Goal: Communication & Community: Ask a question

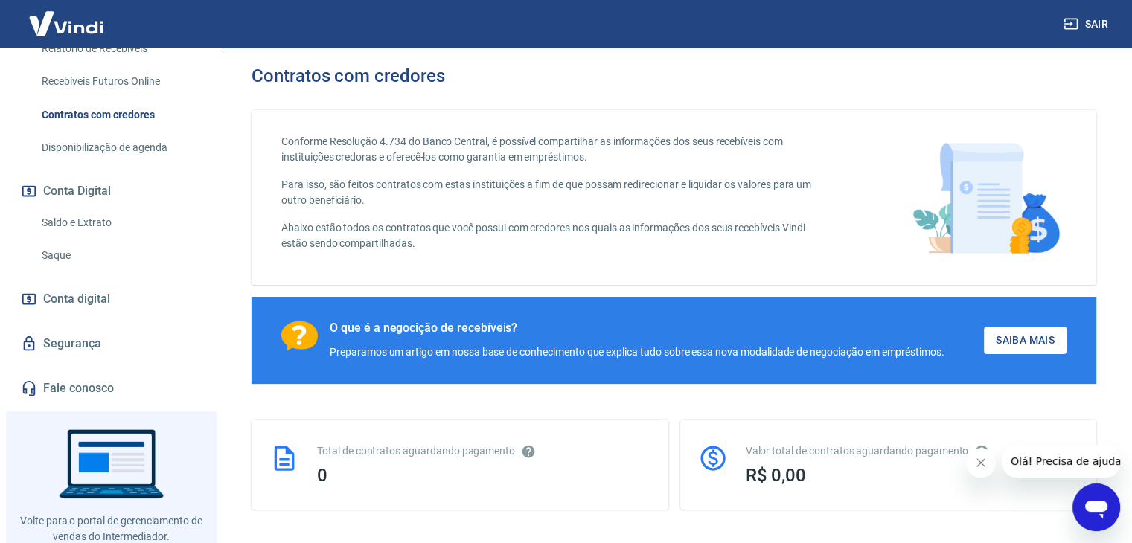
drag, startPoint x: 93, startPoint y: 310, endPoint x: 100, endPoint y: 301, distance: 11.6
click at [92, 310] on span "Conta digital" at bounding box center [76, 299] width 67 height 21
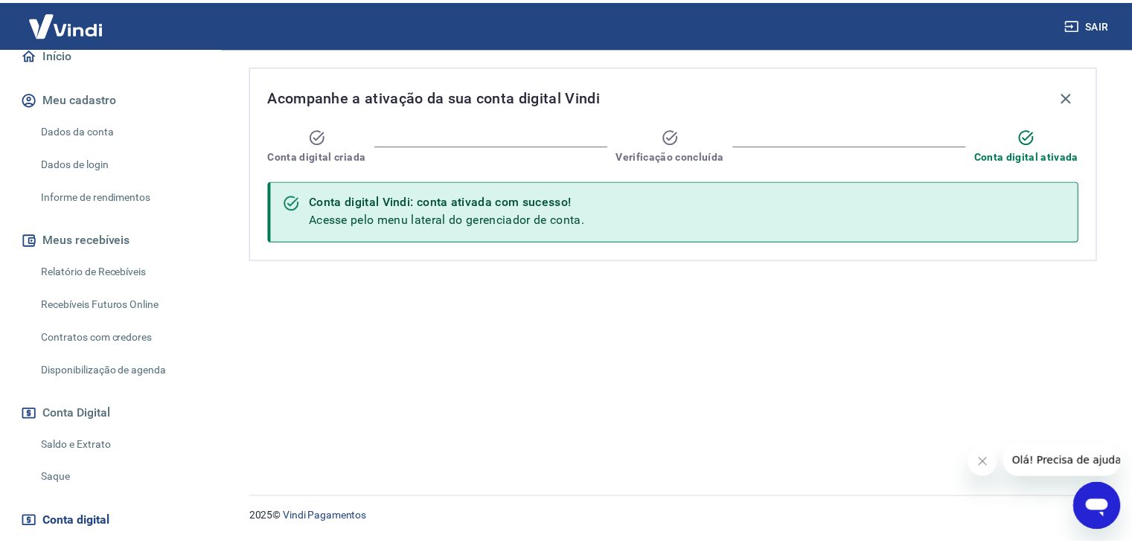
scroll to position [74, 0]
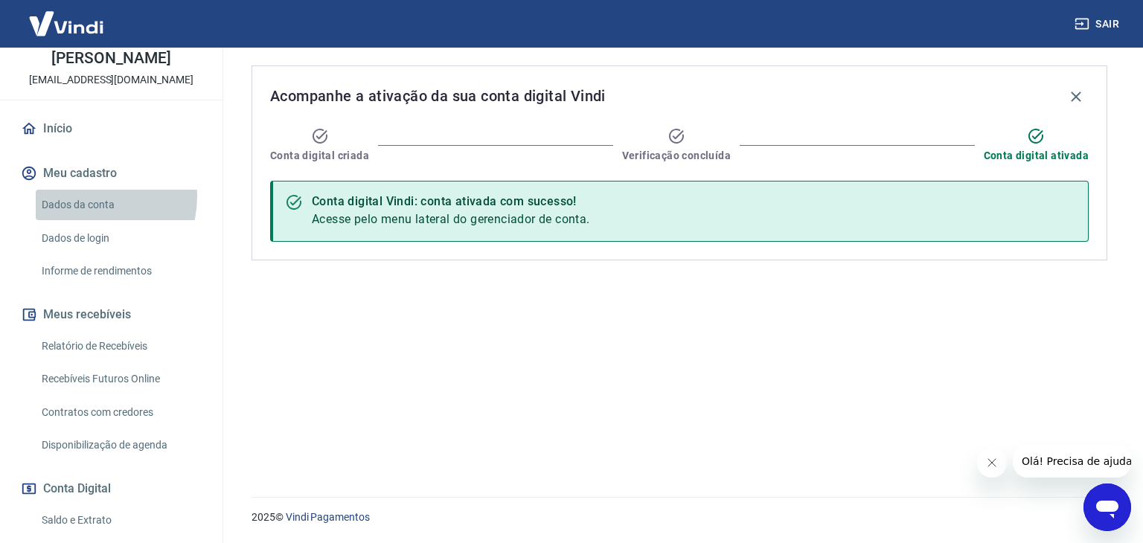
click at [86, 212] on link "Dados da conta" at bounding box center [120, 205] width 169 height 31
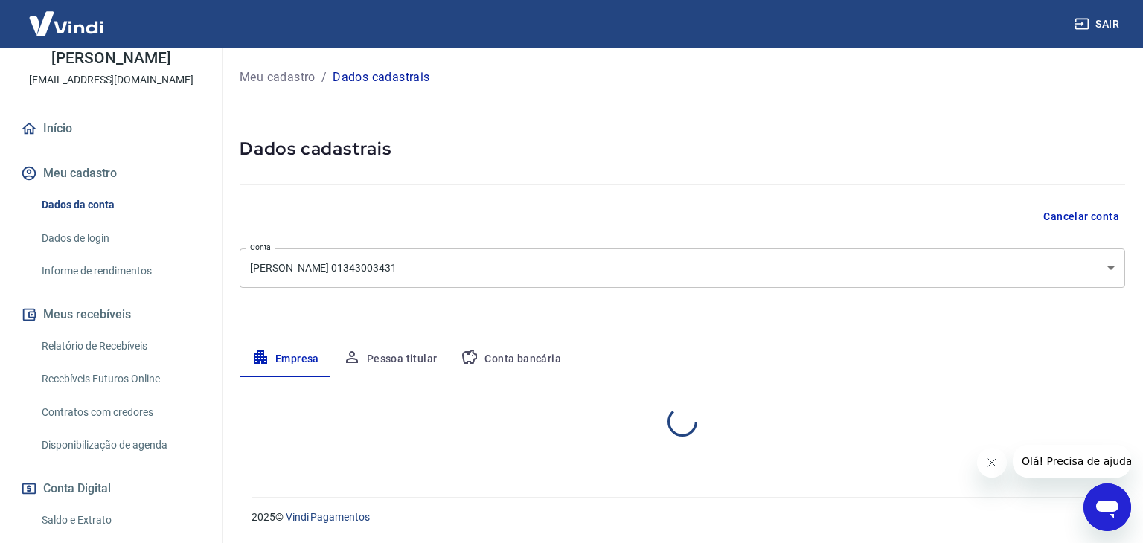
select select "MG"
select select "business"
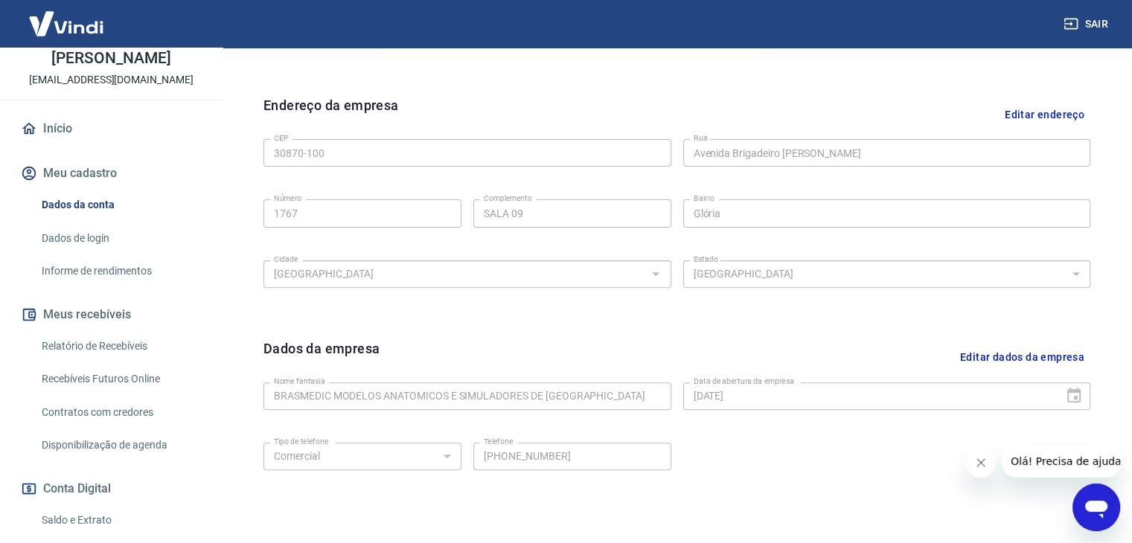
scroll to position [372, 0]
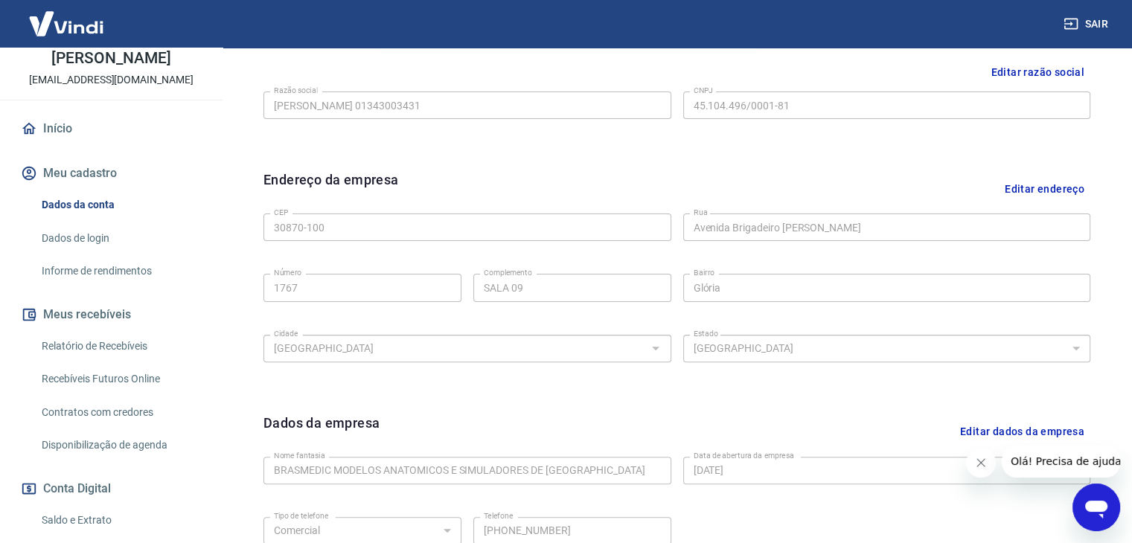
click at [127, 388] on link "Recebíveis Futuros Online" at bounding box center [120, 379] width 169 height 31
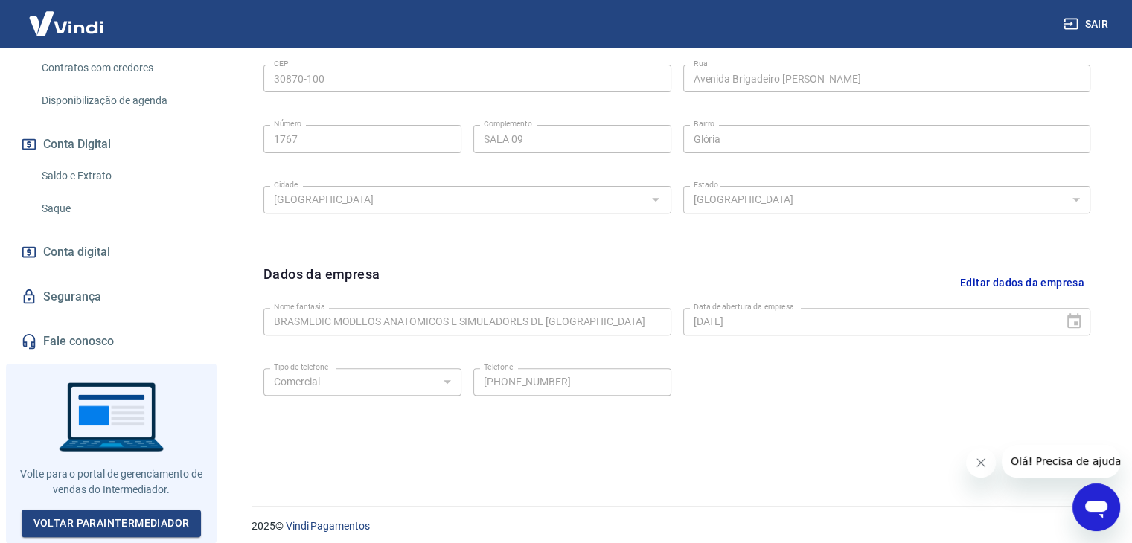
scroll to position [530, 0]
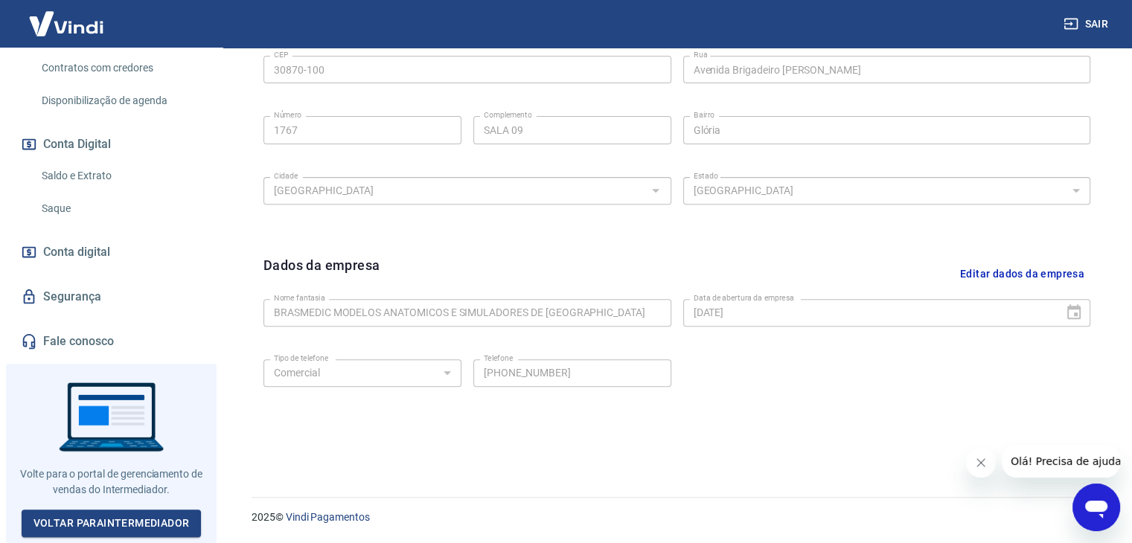
click at [95, 345] on link "Fale conosco" at bounding box center [111, 341] width 187 height 33
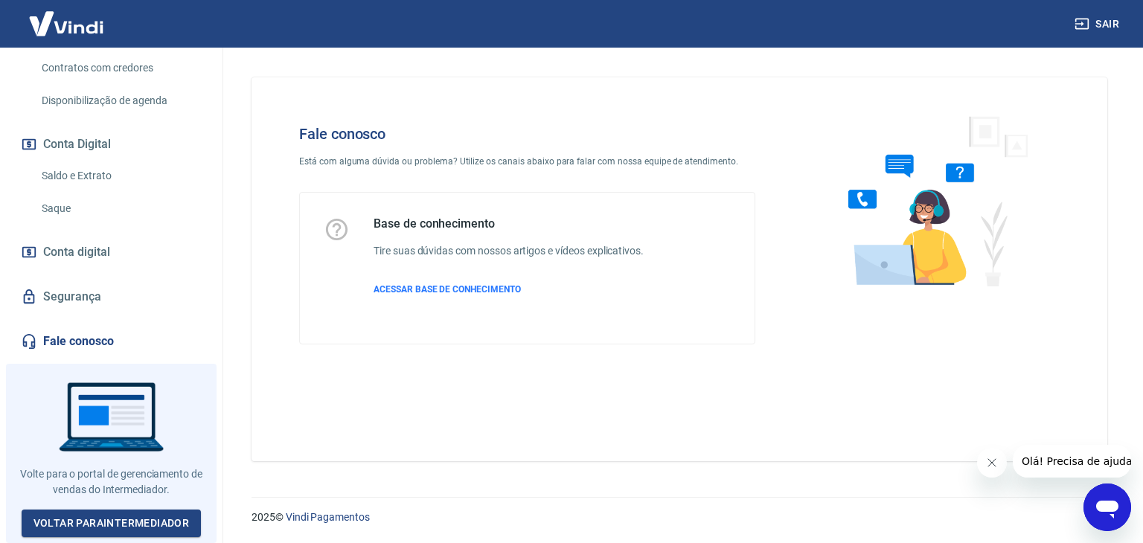
click at [935, 209] on img at bounding box center [932, 200] width 226 height 199
click at [92, 176] on link "Saldo e Extrato" at bounding box center [120, 176] width 169 height 31
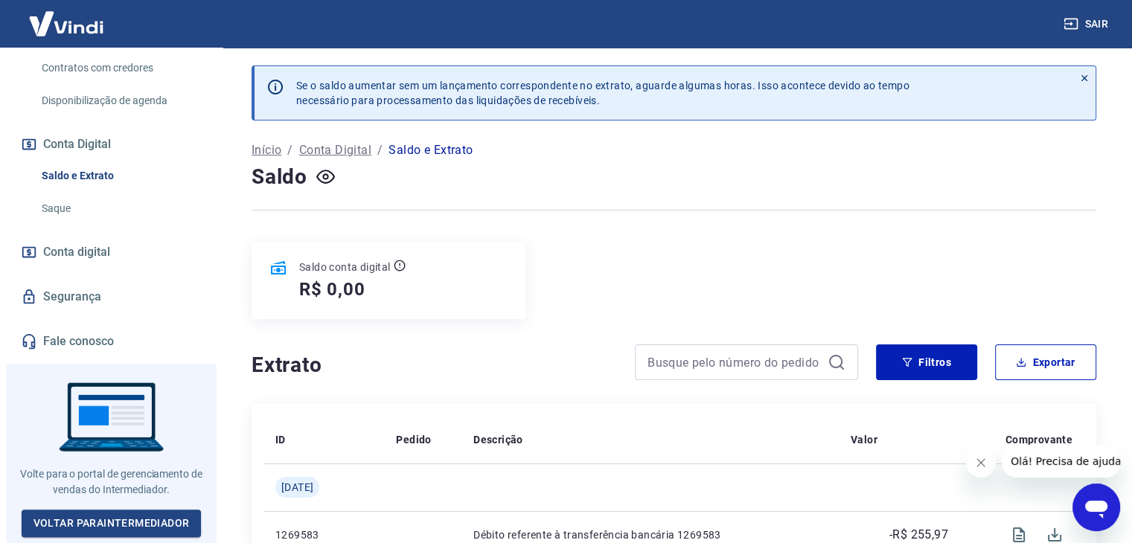
click at [330, 150] on p "Conta Digital" at bounding box center [335, 150] width 72 height 18
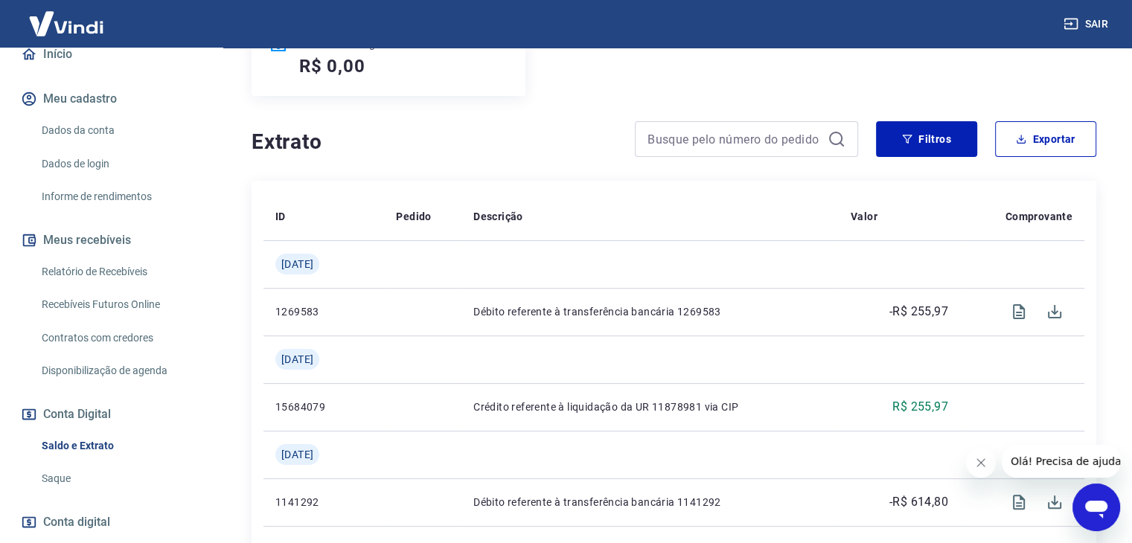
scroll to position [74, 0]
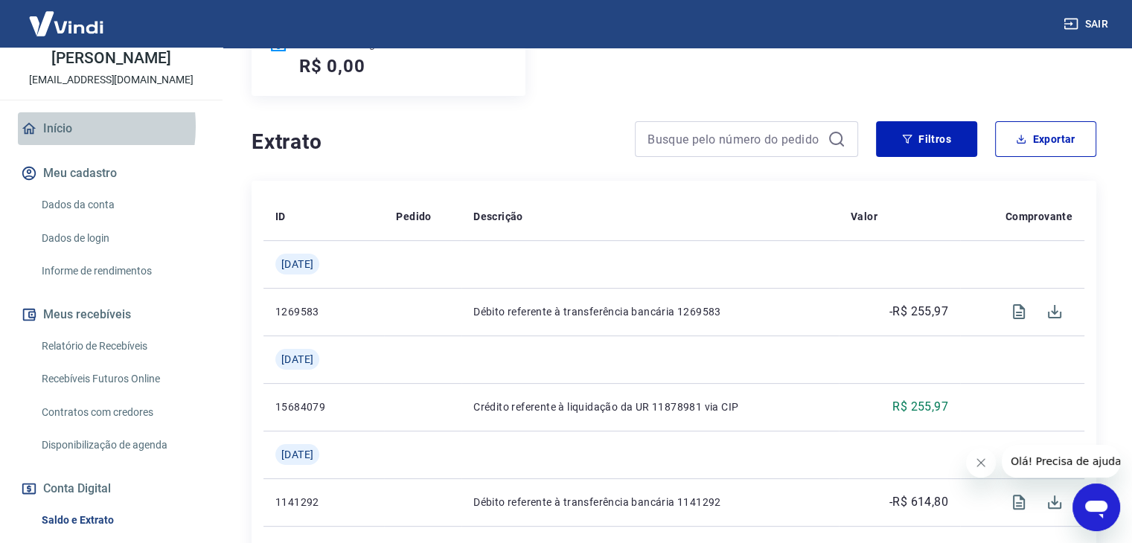
click at [51, 142] on link "Início" at bounding box center [111, 128] width 187 height 33
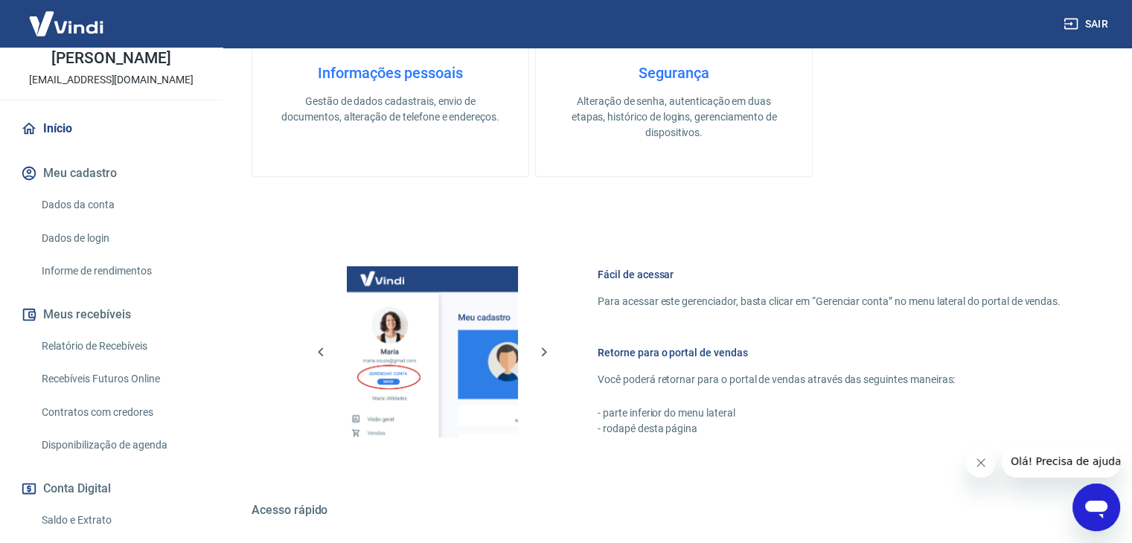
scroll to position [631, 0]
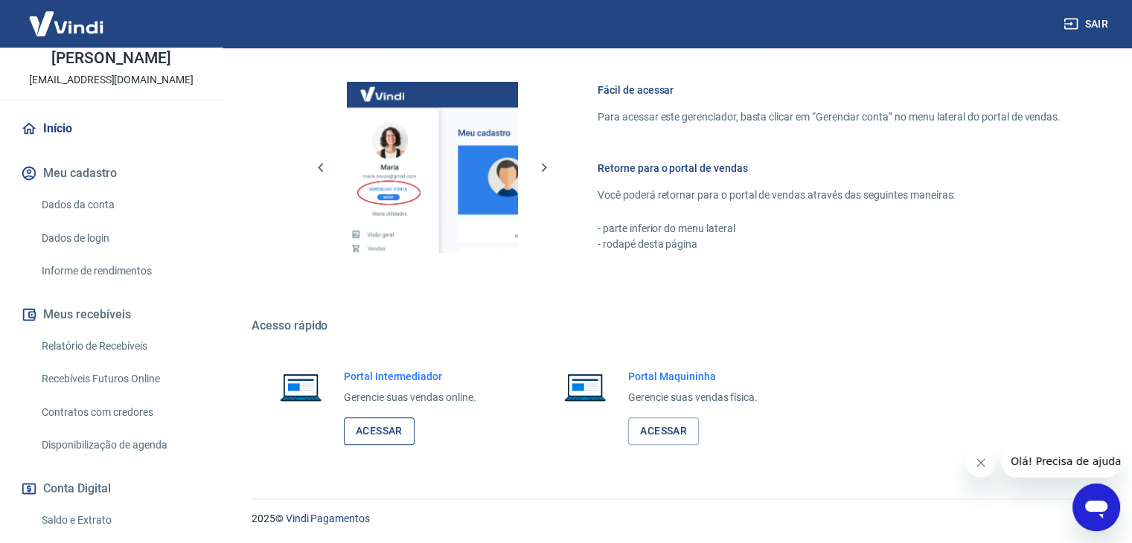
click at [361, 425] on link "Acessar" at bounding box center [379, 432] width 71 height 28
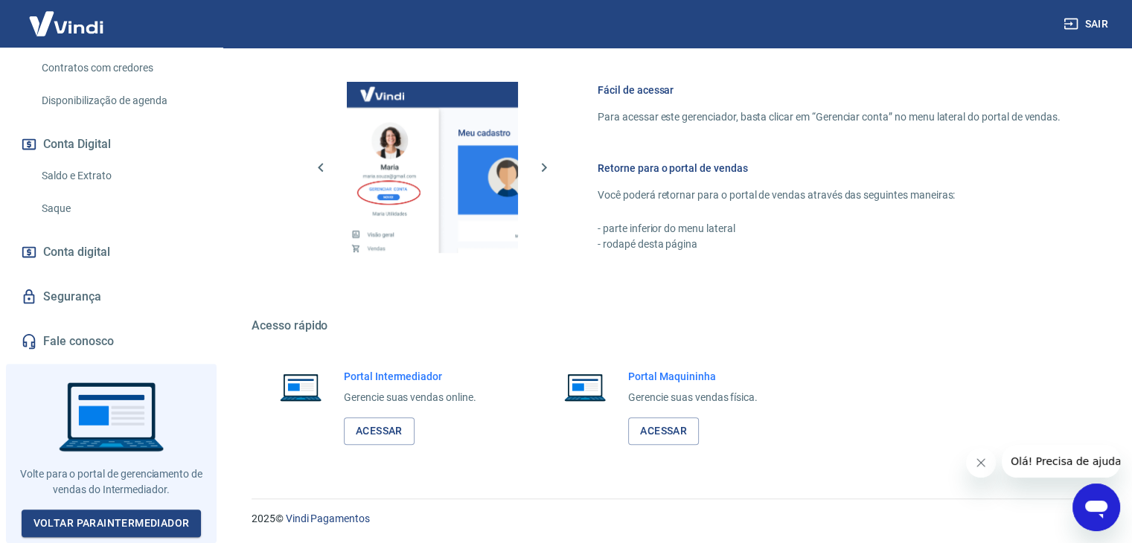
scroll to position [429, 0]
click at [162, 522] on link "Voltar para Intermediador" at bounding box center [112, 524] width 180 height 28
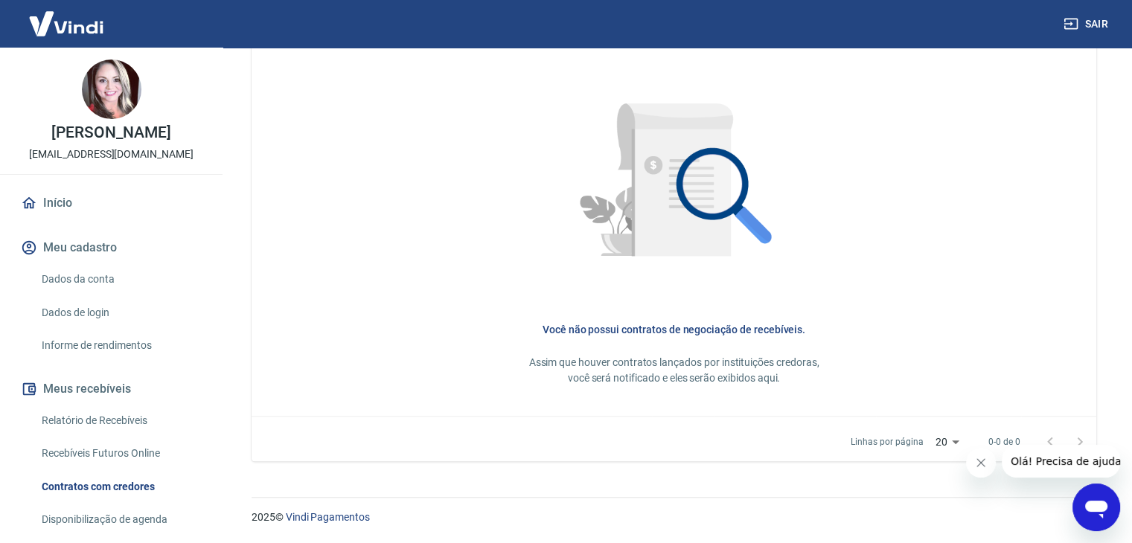
scroll to position [446, 0]
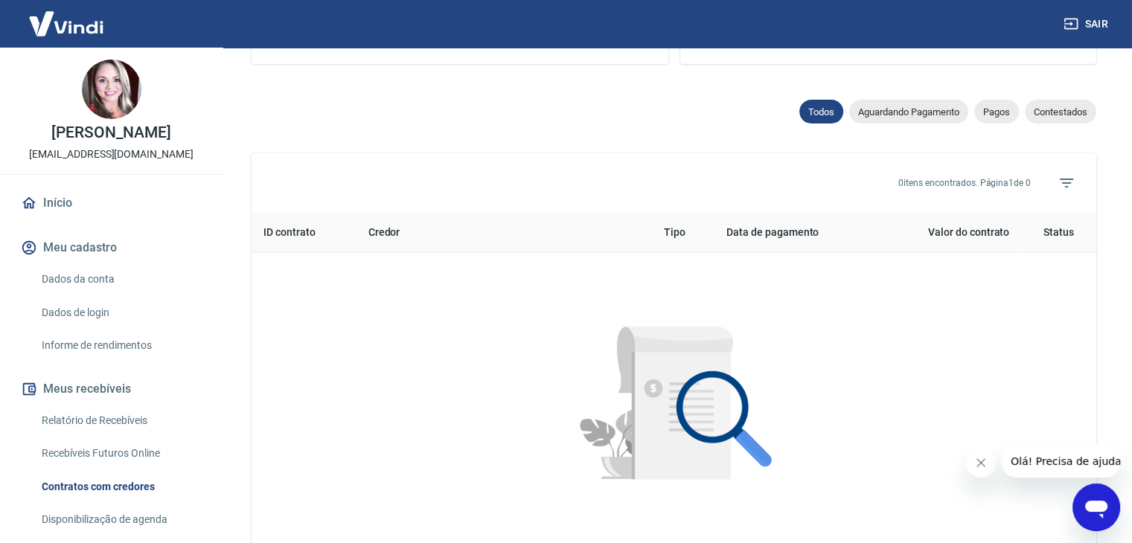
click at [1047, 236] on th "Status" at bounding box center [1058, 233] width 75 height 40
click at [1099, 510] on icon "Abrir janela de mensagens" at bounding box center [1096, 510] width 22 height 18
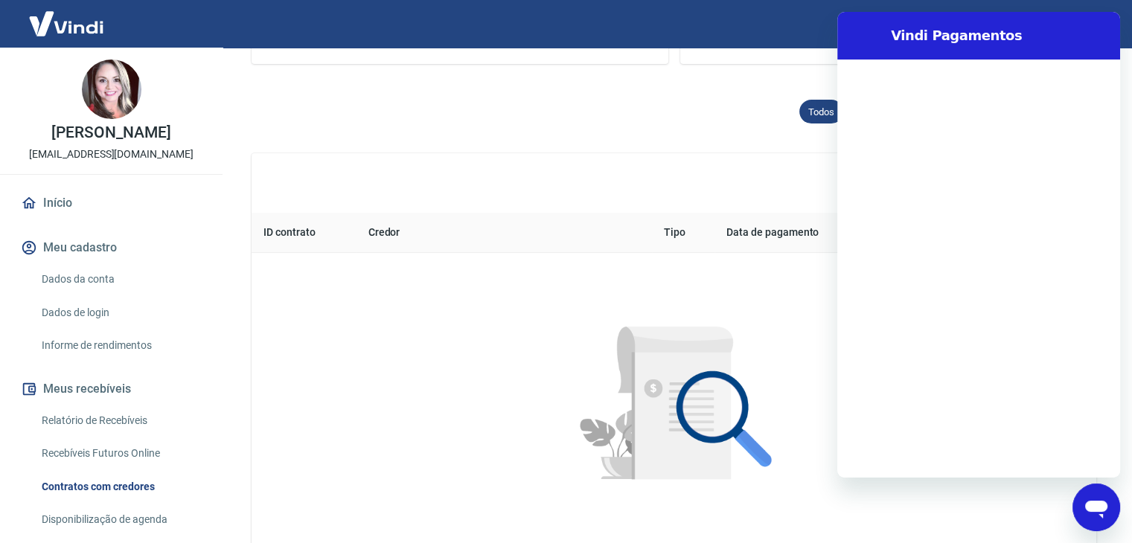
scroll to position [0, 0]
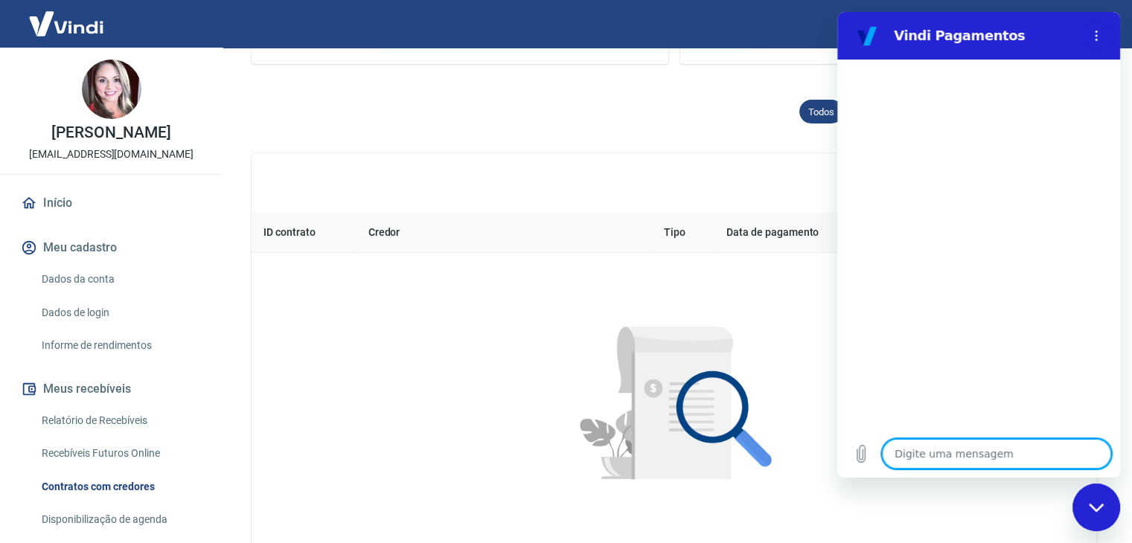
type textarea "o"
type textarea "x"
type textarea "ol"
type textarea "x"
type textarea "olá"
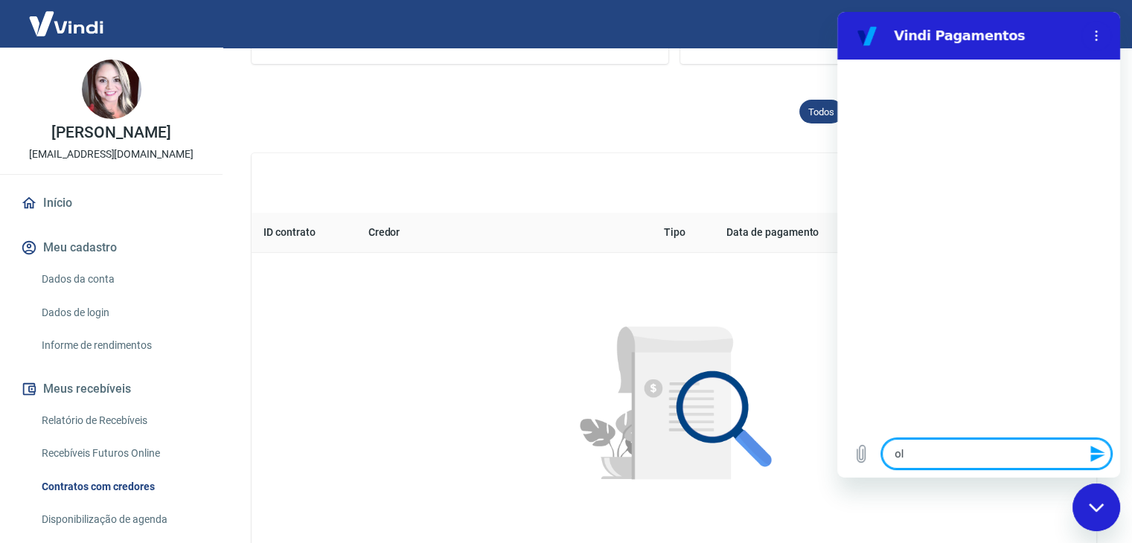
type textarea "x"
type textarea "b"
type textarea "x"
type textarea "bo"
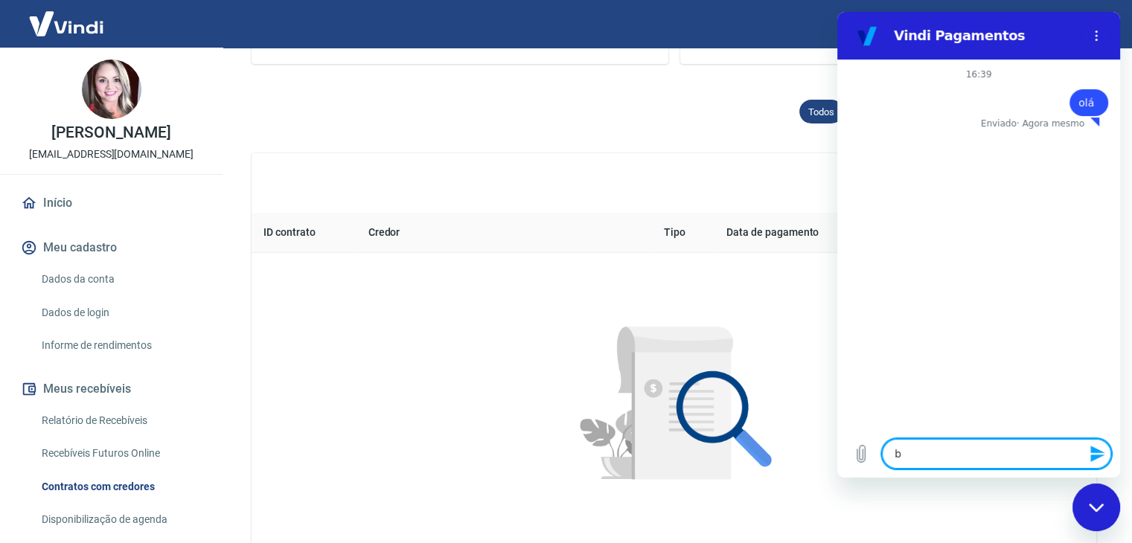
type textarea "x"
type textarea "boa"
type textarea "x"
type textarea "boa"
type textarea "x"
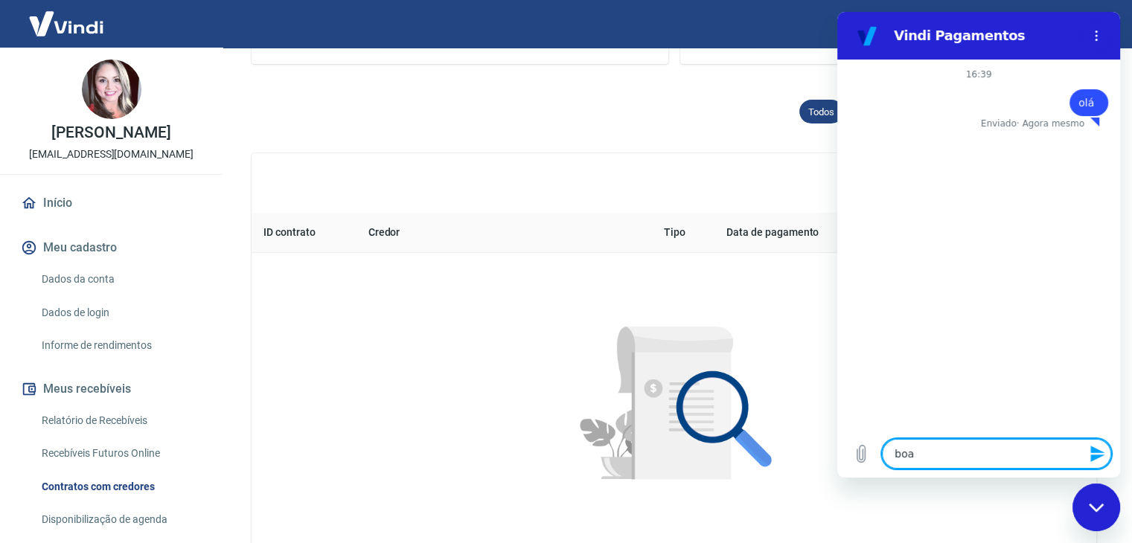
type textarea "boa t"
type textarea "x"
type textarea "boa ta"
type textarea "x"
type textarea "boa tar"
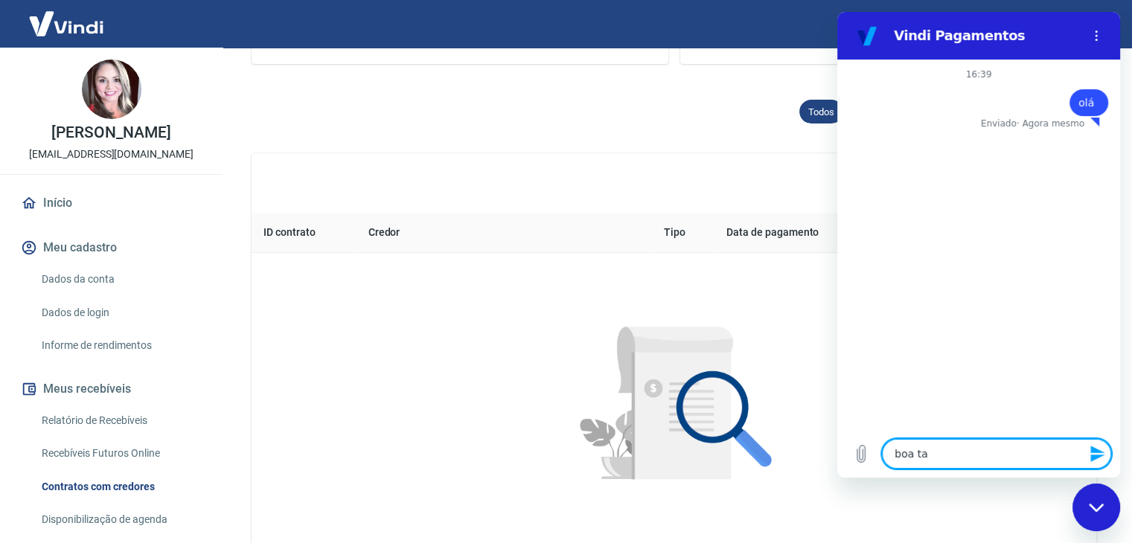
type textarea "x"
type textarea "boa tard"
type textarea "x"
type textarea "boa tarde"
type textarea "x"
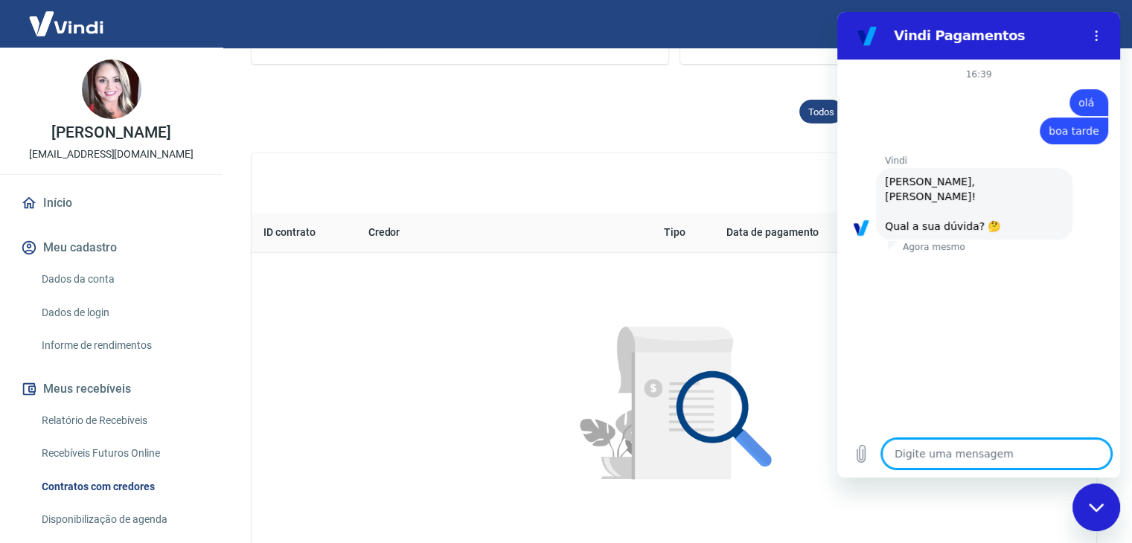
type textarea "x"
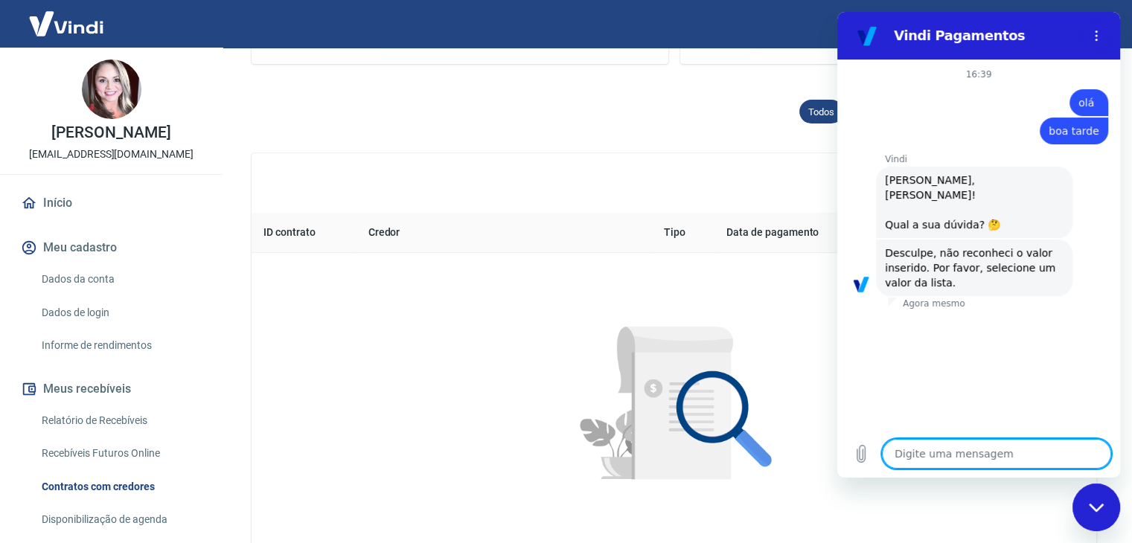
type textarea "b"
type textarea "x"
type textarea "bo"
type textarea "x"
type textarea "bol"
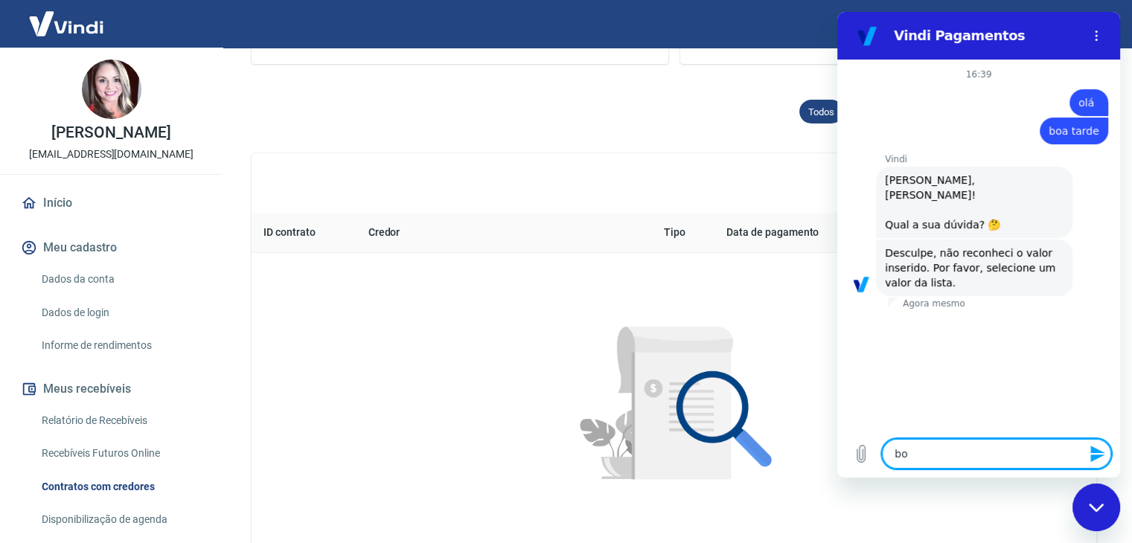
type textarea "x"
type textarea "bole"
type textarea "x"
type textarea "bolet"
type textarea "x"
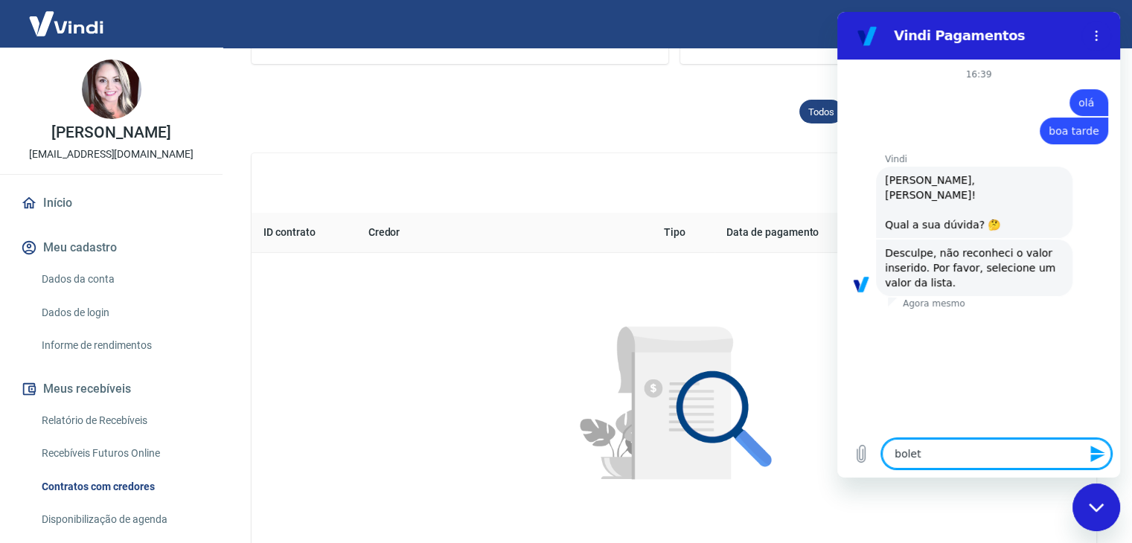
type textarea "boleto"
type textarea "x"
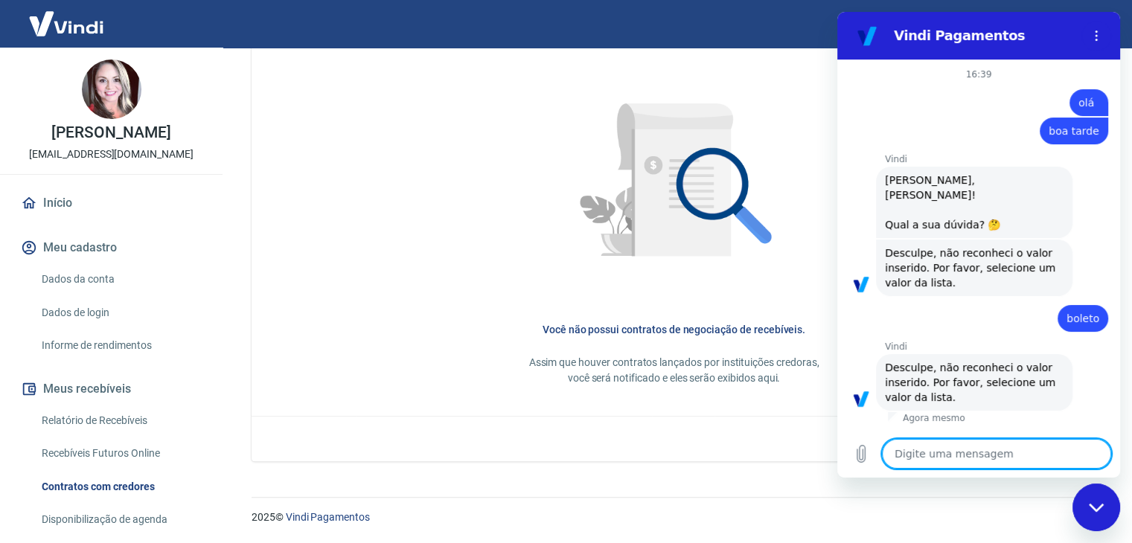
scroll to position [595, 0]
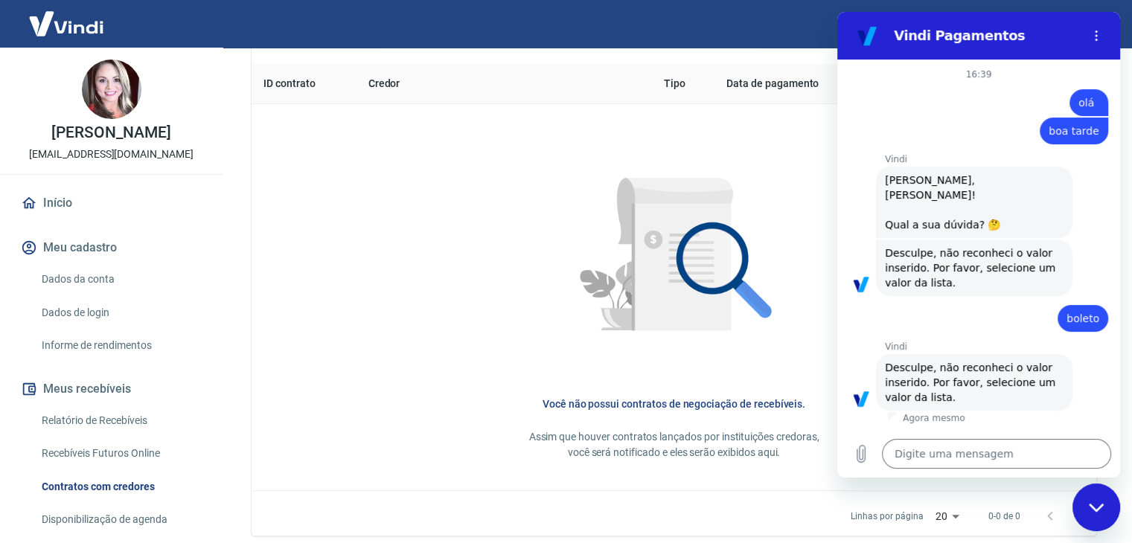
click at [475, 293] on div at bounding box center [673, 259] width 797 height 263
